Goal: Task Accomplishment & Management: Use online tool/utility

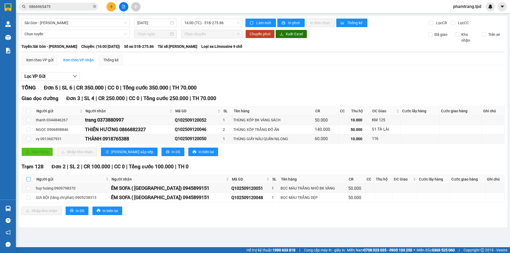
click at [30, 179] on input "checkbox" at bounding box center [28, 179] width 4 height 4
checkbox input "true"
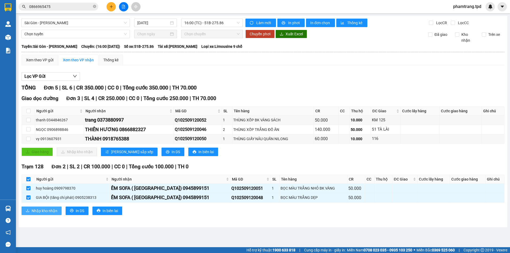
click at [45, 211] on span "Nhập kho nhận" at bounding box center [45, 211] width 26 height 6
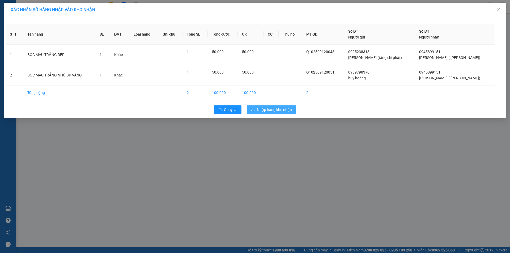
click at [255, 111] on button "Nhập hàng kho nhận" at bounding box center [271, 109] width 49 height 8
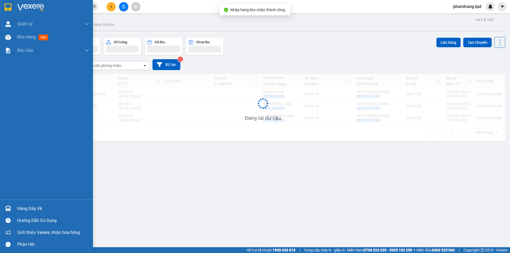
click at [10, 207] on img at bounding box center [8, 209] width 6 height 6
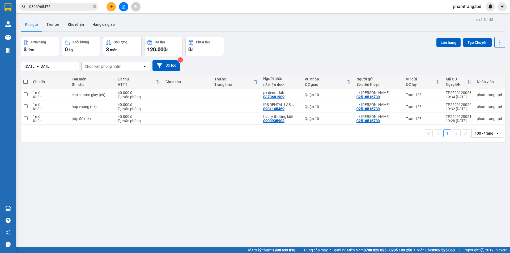
click at [331, 159] on section "Kết quả tìm kiếm ( 1 ) Bộ lọc Mã ĐH Trạng thái Món hàng Thu hộ Tổng cước Chưa c…" at bounding box center [255, 126] width 510 height 253
